Goal: Information Seeking & Learning: Learn about a topic

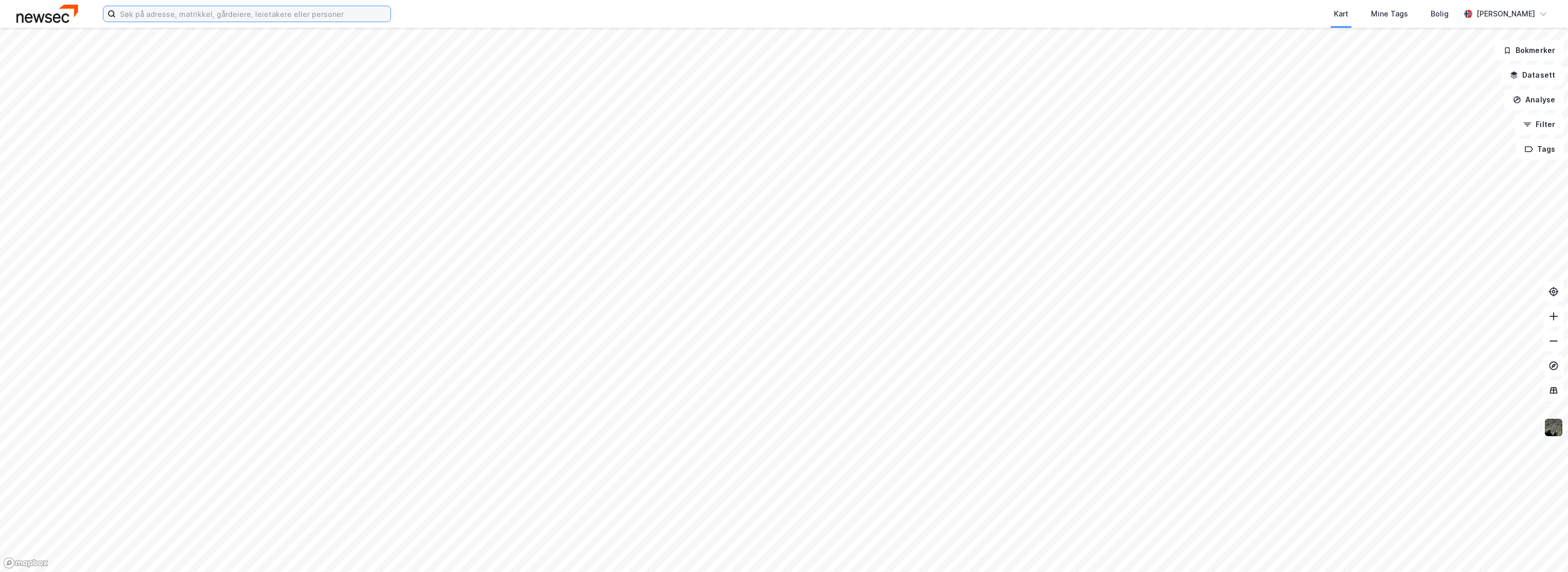
click at [274, 11] on input at bounding box center [253, 14] width 275 height 16
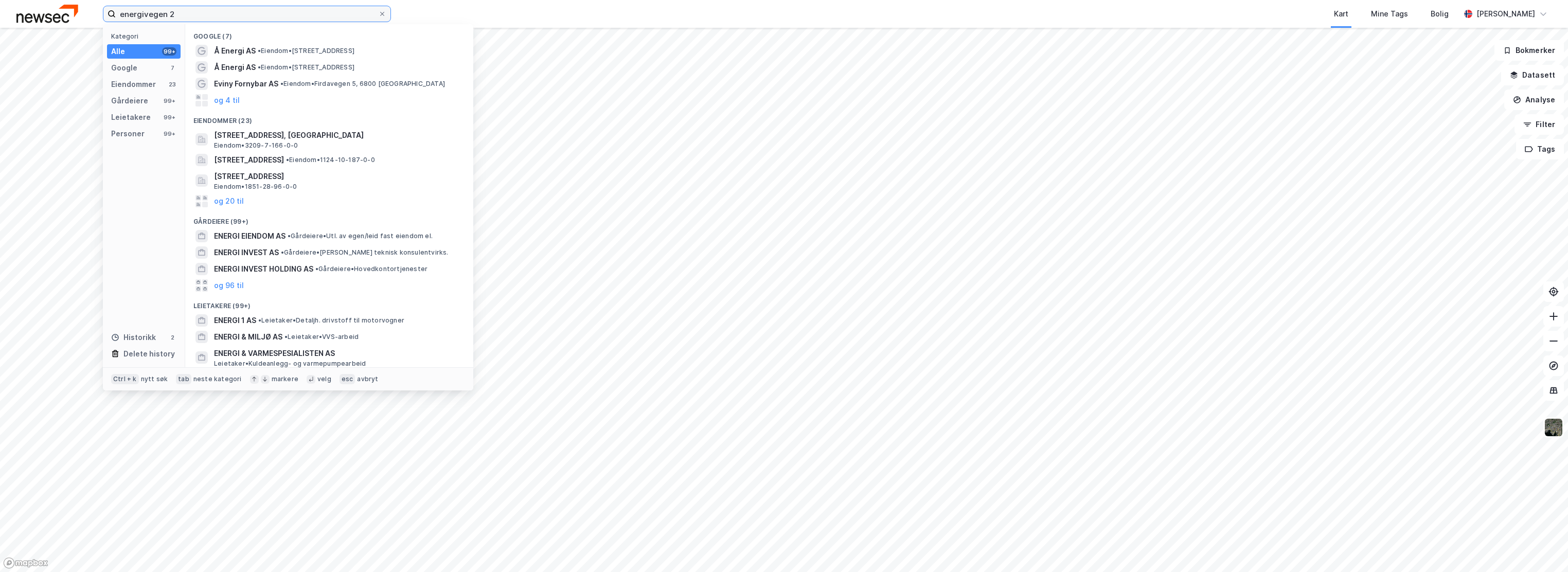
type input "energivegen 2"
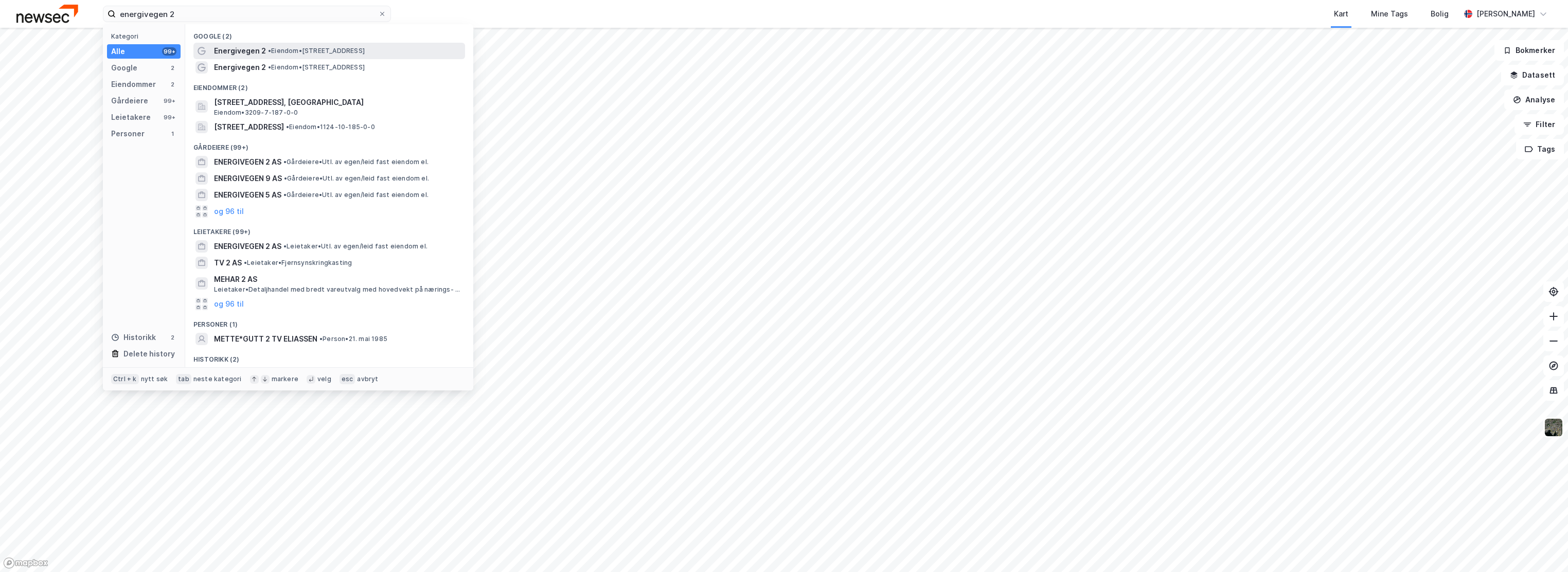
click at [255, 47] on span "Energivegen 2" at bounding box center [240, 51] width 52 height 13
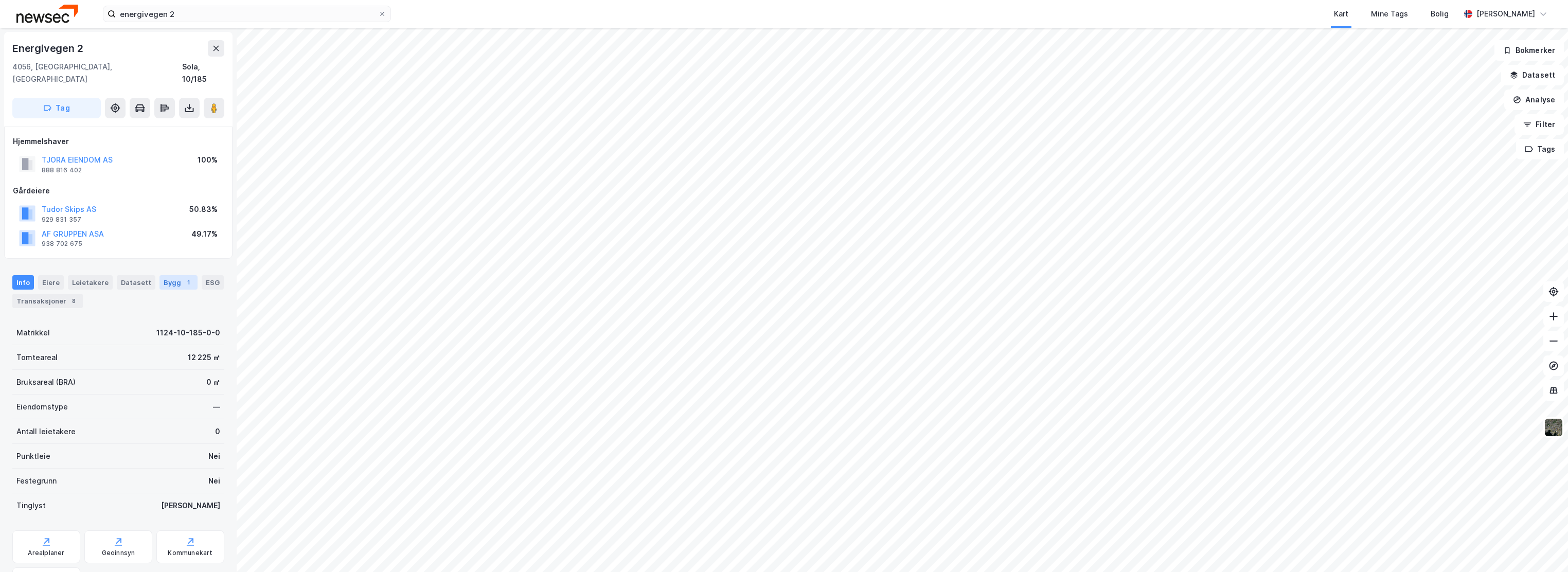
click at [165, 275] on div "Bygg 1" at bounding box center [178, 282] width 38 height 14
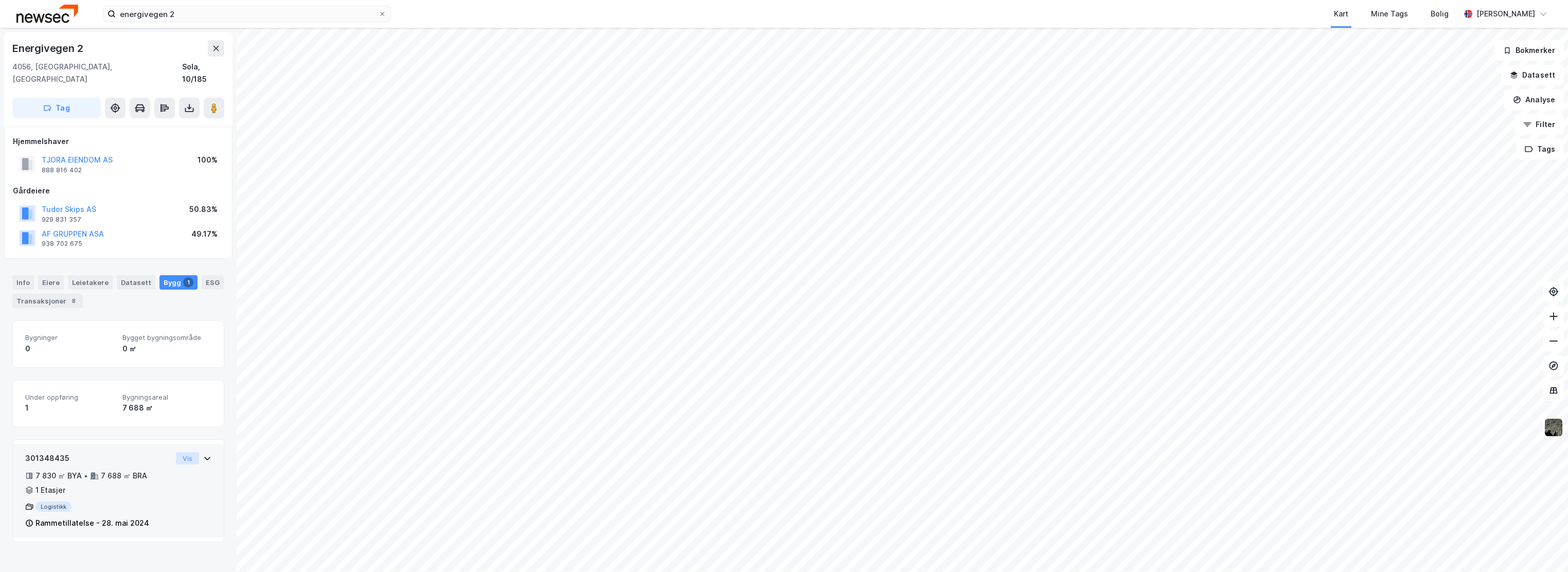
click at [178, 452] on button "Vis" at bounding box center [187, 459] width 23 height 13
